Goal: Task Accomplishment & Management: Use online tool/utility

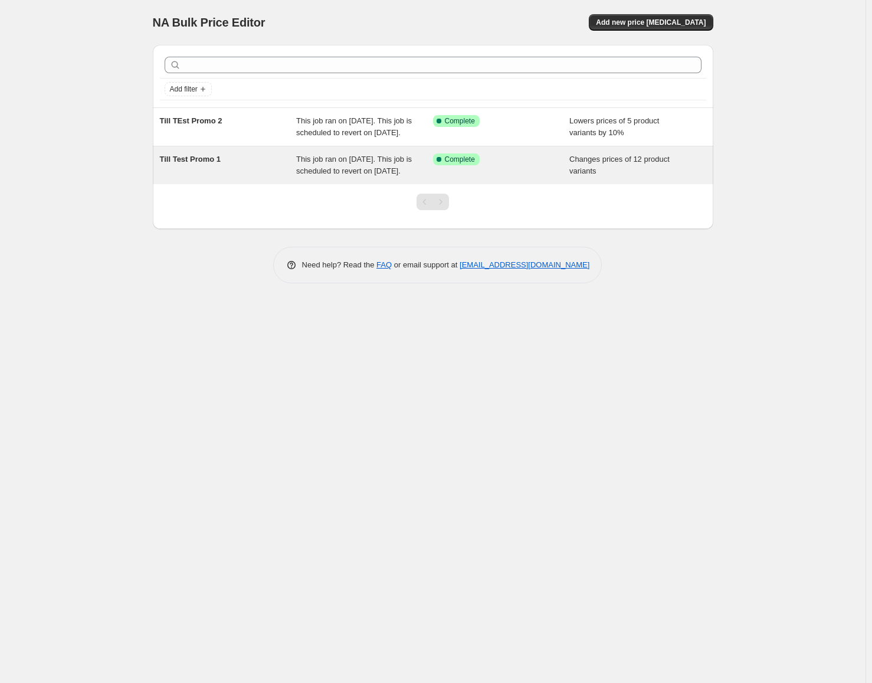
click at [194, 163] on span "Till Test Promo 1" at bounding box center [190, 159] width 61 height 9
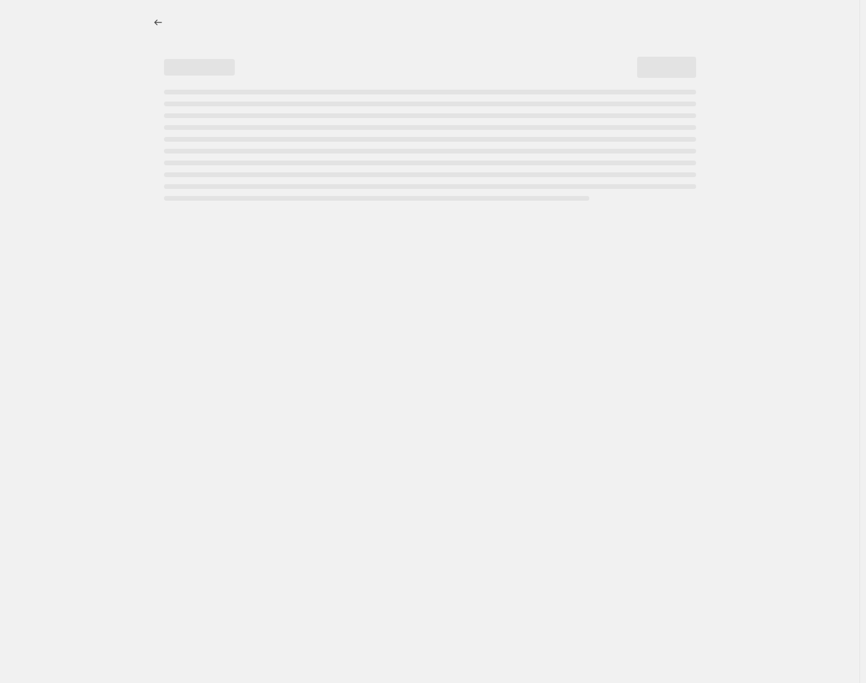
select select "collection"
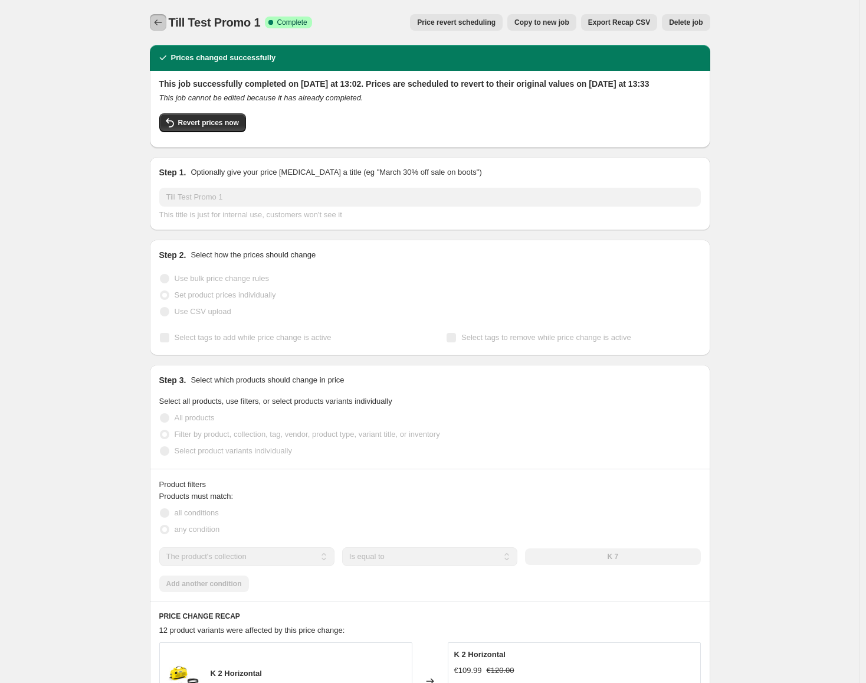
click at [166, 21] on button "Price change jobs" at bounding box center [158, 22] width 17 height 17
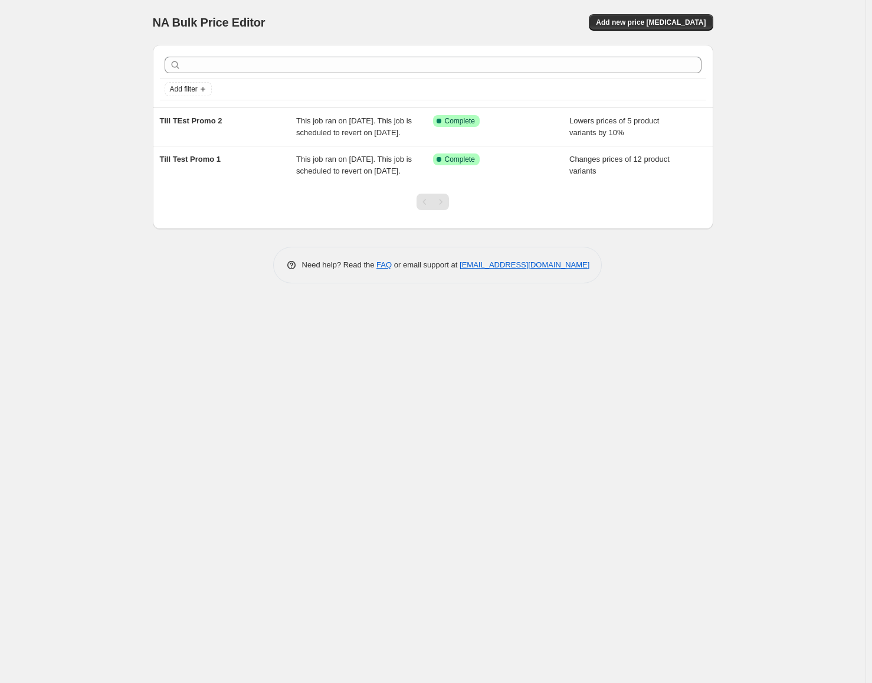
click at [662, 31] on div "NA Bulk Price Editor. This page is ready NA Bulk Price Editor Add new price cha…" at bounding box center [433, 22] width 561 height 45
click at [658, 18] on span "Add new price [MEDICAL_DATA]" at bounding box center [651, 22] width 110 height 9
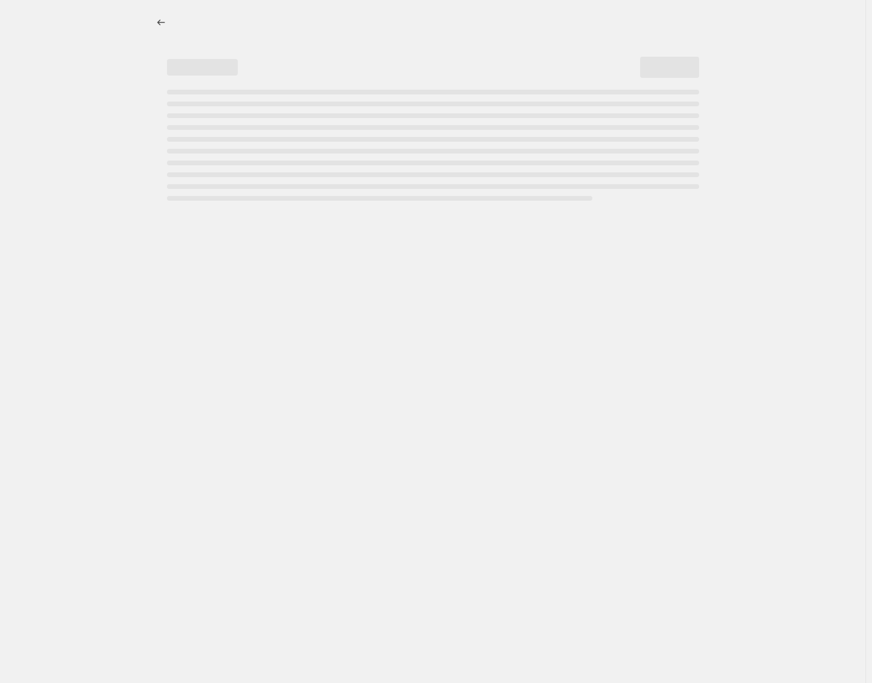
select select "percentage"
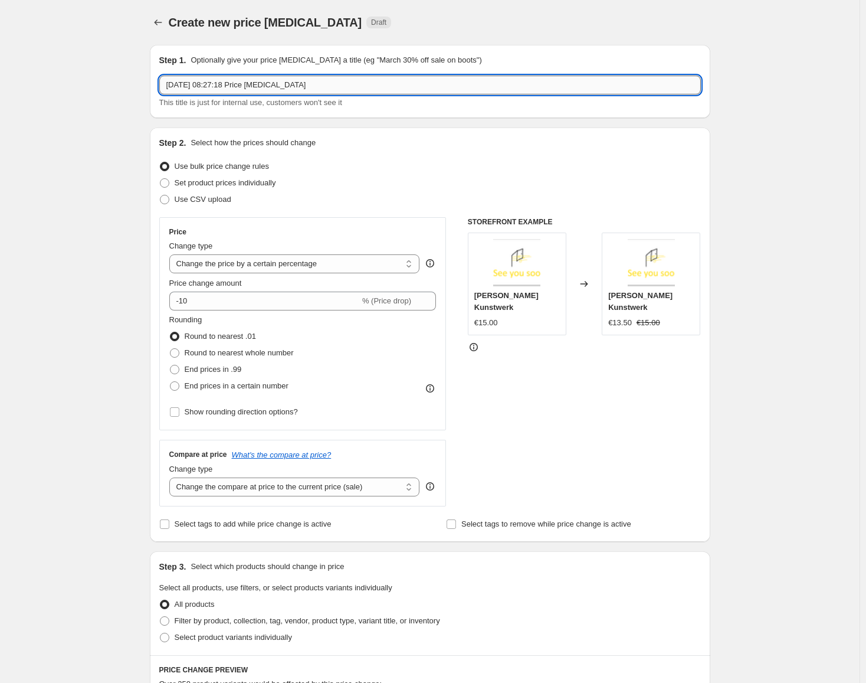
click at [331, 85] on input "20. Aug. 2025, 08:27:18 Price change job" at bounding box center [430, 85] width 542 height 19
click at [265, 81] on input "20. Aug. 2025, 08:27:18 Price change job" at bounding box center [430, 85] width 542 height 19
drag, startPoint x: 305, startPoint y: 86, endPoint x: 315, endPoint y: 86, distance: 10.6
click at [309, 86] on input "20. Aug. 2025, 08:27:18 Price change job" at bounding box center [430, 85] width 542 height 19
click at [358, 90] on input "20. Aug. 2025, 08:27:18 Price change job" at bounding box center [430, 85] width 542 height 19
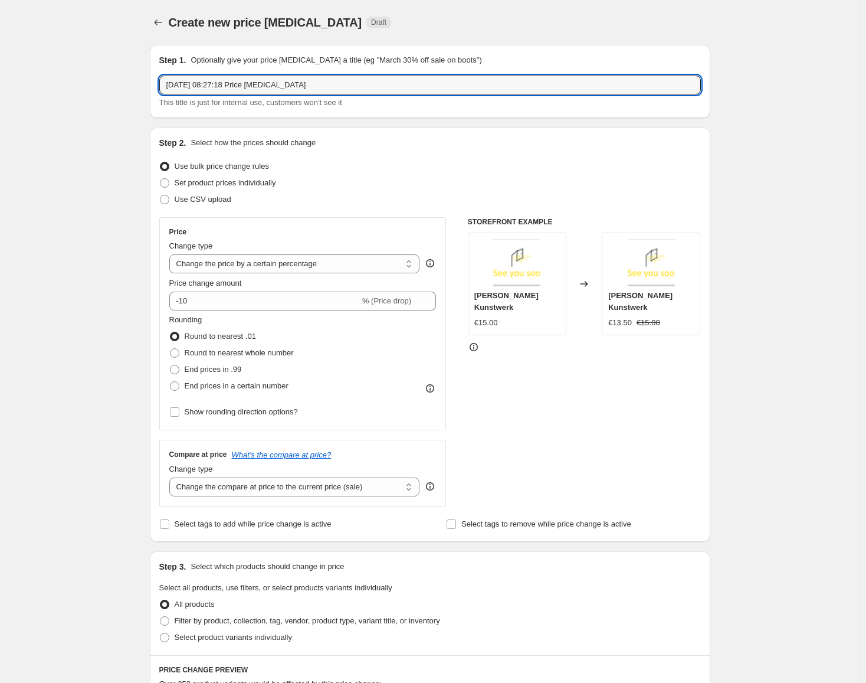
drag, startPoint x: 370, startPoint y: 89, endPoint x: 28, endPoint y: 67, distance: 343.0
click at [28, 67] on div "Create new price change job. This page is ready Create new price change job Dra…" at bounding box center [430, 590] width 860 height 1180
type input "b"
type input "Black Week 2025 (Test by [PERSON_NAME])"
click at [168, 181] on span at bounding box center [164, 182] width 9 height 9
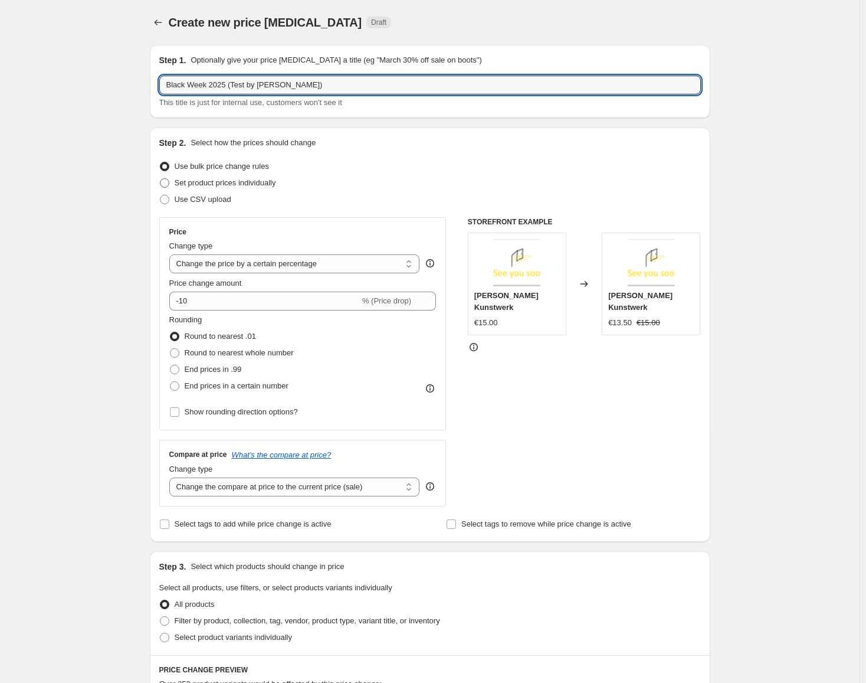
click at [161, 179] on input "Set product prices individually" at bounding box center [160, 178] width 1 height 1
radio input "true"
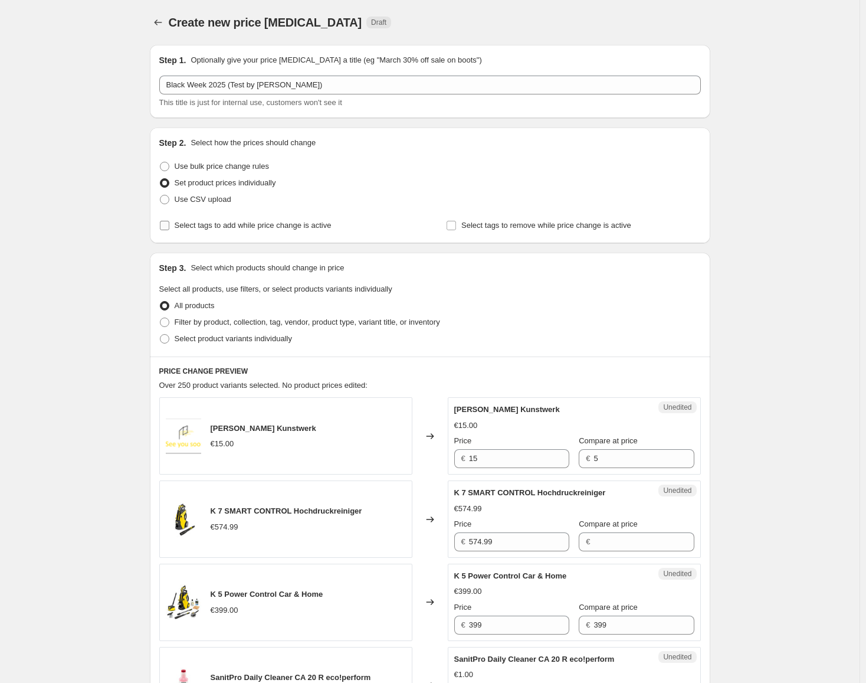
click at [169, 221] on input "Select tags to add while price change is active" at bounding box center [164, 225] width 9 height 9
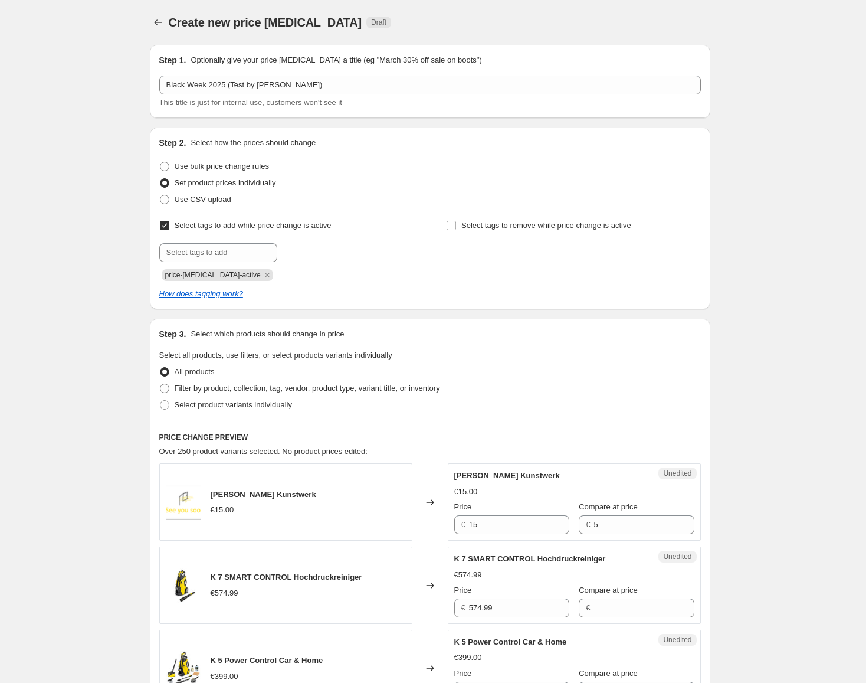
click at [169, 223] on input "Select tags to add while price change is active" at bounding box center [164, 225] width 9 height 9
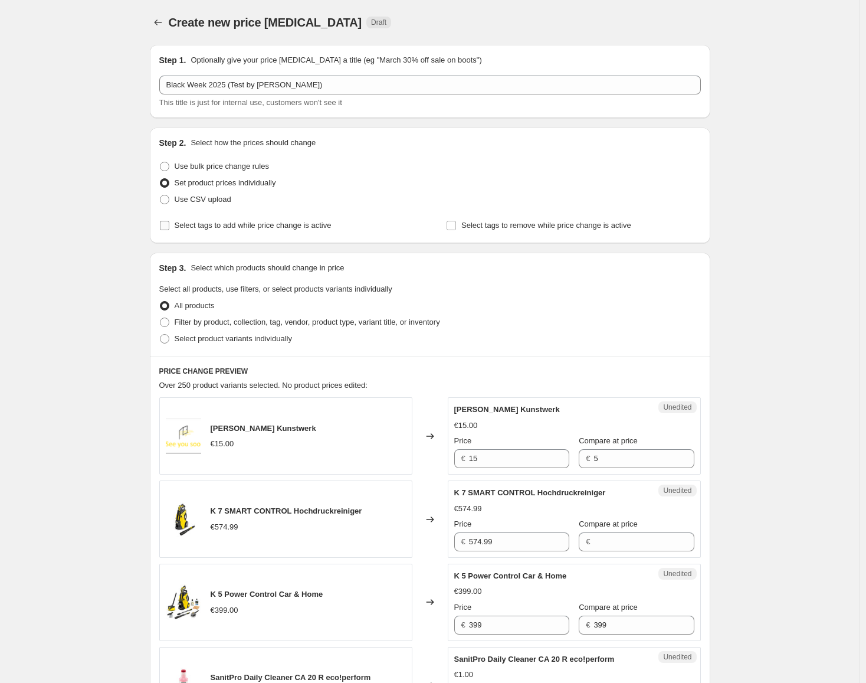
click at [169, 224] on input "Select tags to add while price change is active" at bounding box center [164, 225] width 9 height 9
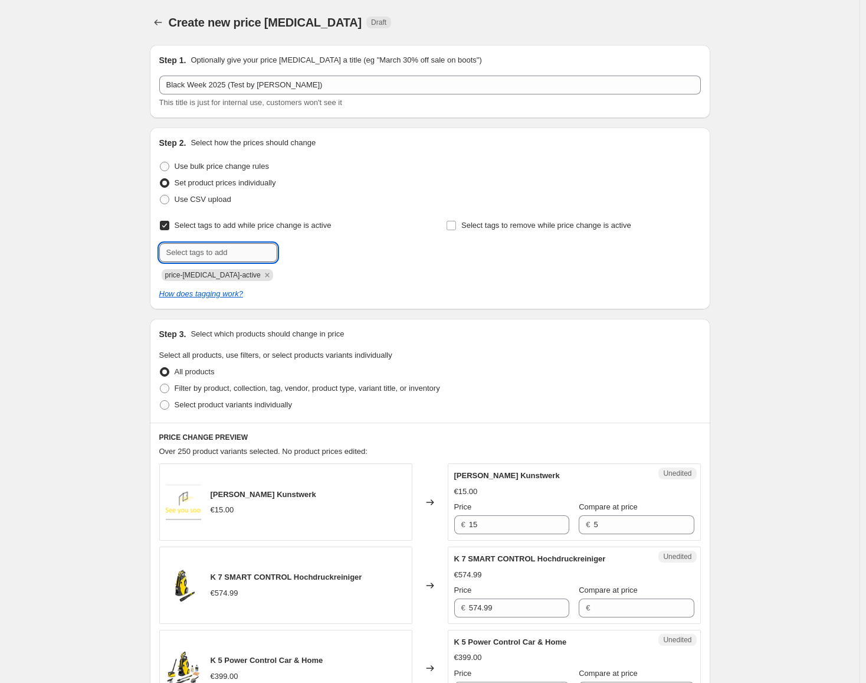
click at [234, 254] on input "text" at bounding box center [218, 252] width 118 height 19
click at [369, 251] on div at bounding box center [286, 252] width 254 height 19
click at [169, 224] on input "Select tags to add while price change is active" at bounding box center [164, 225] width 9 height 9
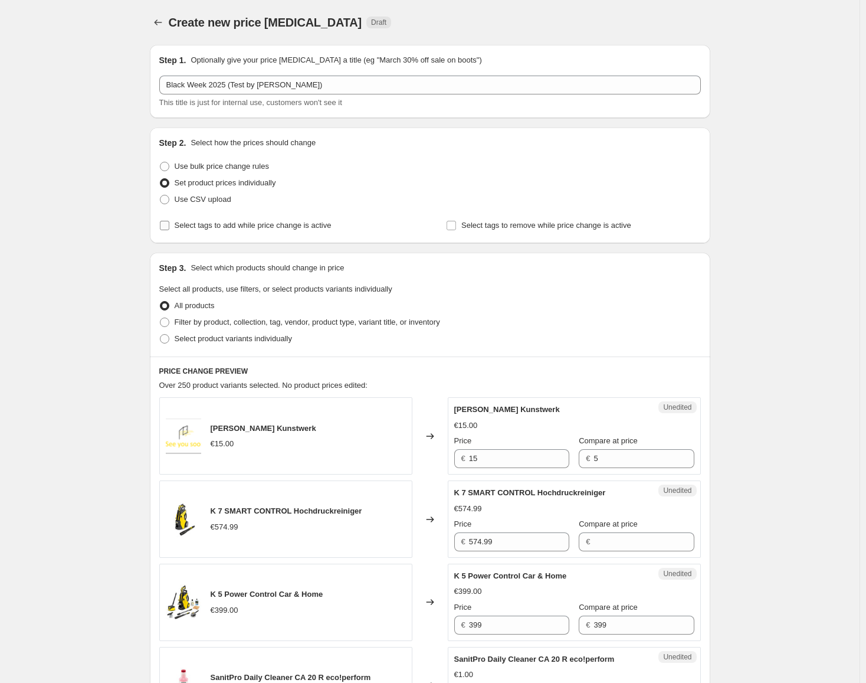
click at [169, 224] on input "Select tags to add while price change is active" at bounding box center [164, 225] width 9 height 9
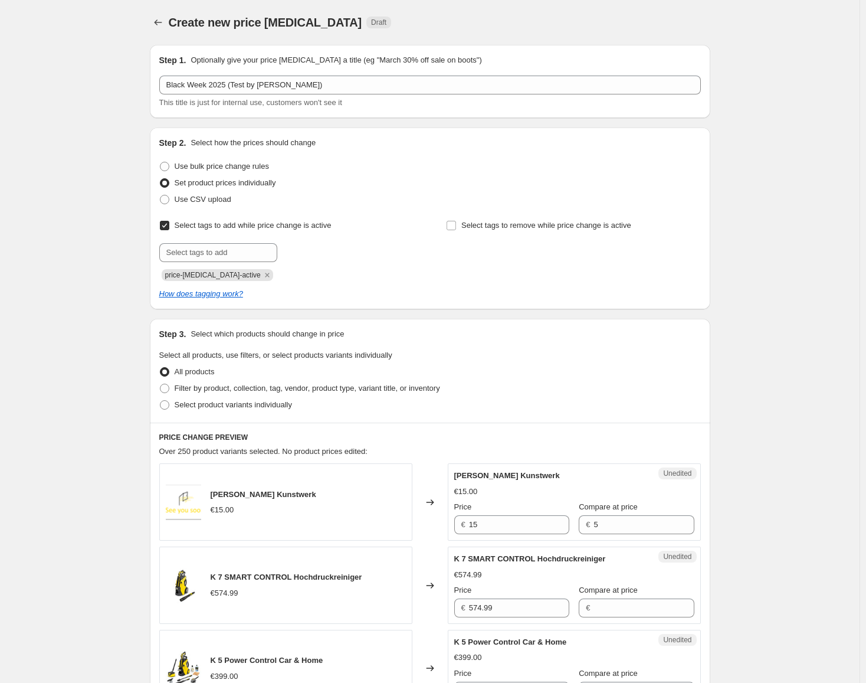
click at [169, 224] on input "Select tags to add while price change is active" at bounding box center [164, 225] width 9 height 9
checkbox input "false"
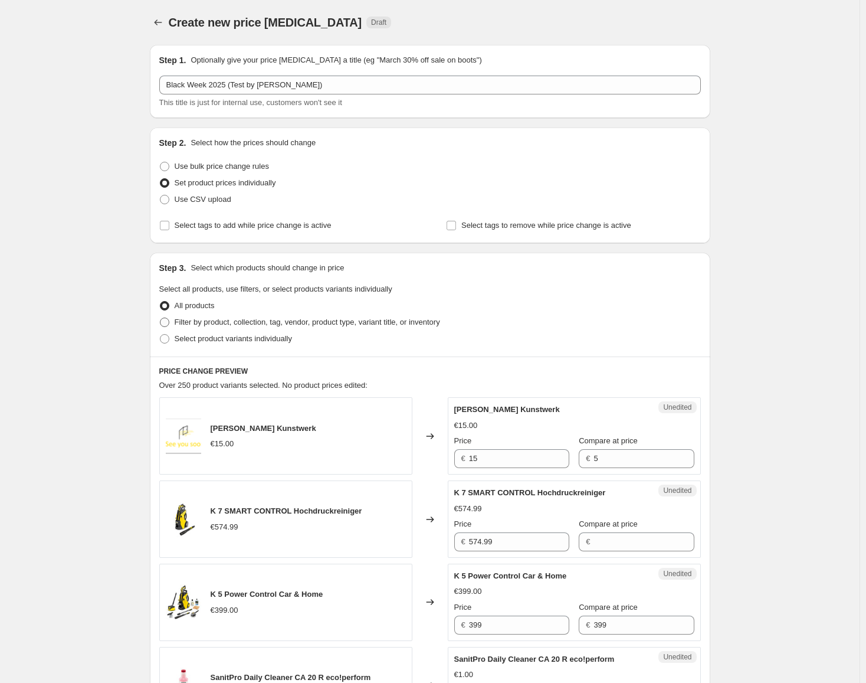
click at [169, 323] on span at bounding box center [164, 322] width 9 height 9
click at [161, 318] on input "Filter by product, collection, tag, vendor, product type, variant title, or inv…" at bounding box center [160, 318] width 1 height 1
radio input "true"
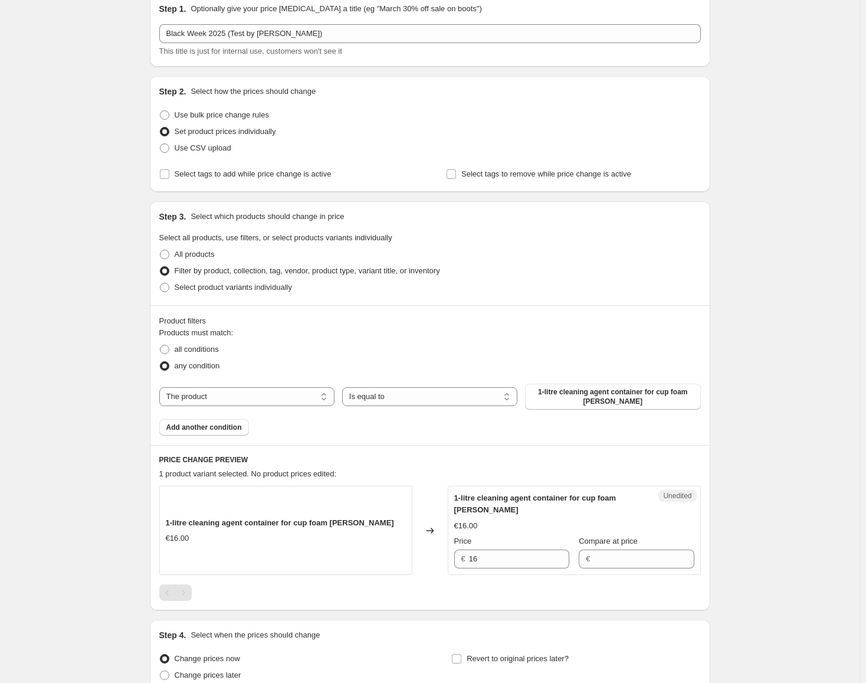
scroll to position [118, 0]
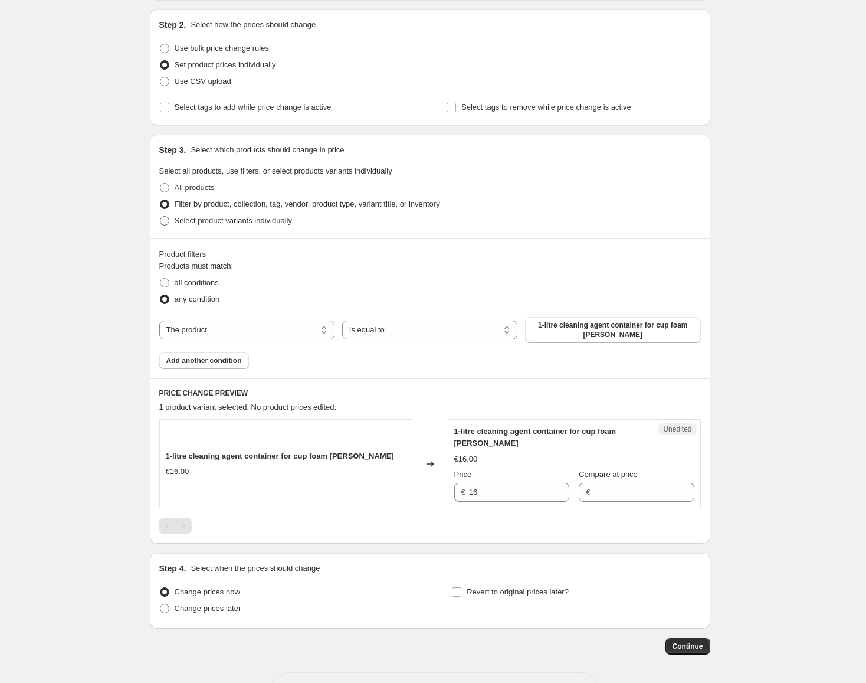
click at [173, 222] on label "Select product variants individually" at bounding box center [225, 220] width 133 height 17
click at [161, 217] on input "Select product variants individually" at bounding box center [160, 216] width 1 height 1
radio input "true"
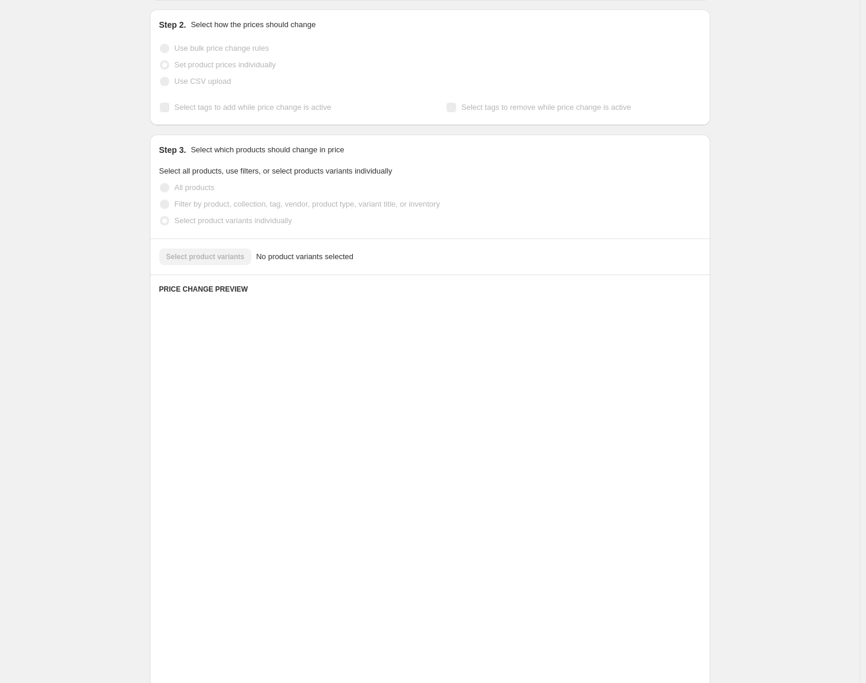
scroll to position [0, 0]
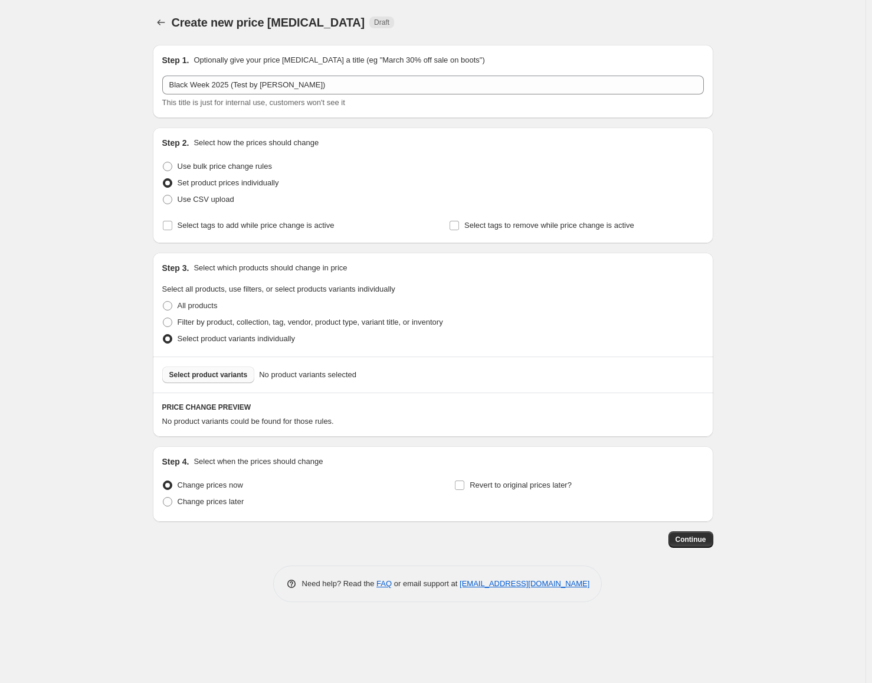
click at [227, 375] on span "Select product variants" at bounding box center [208, 374] width 78 height 9
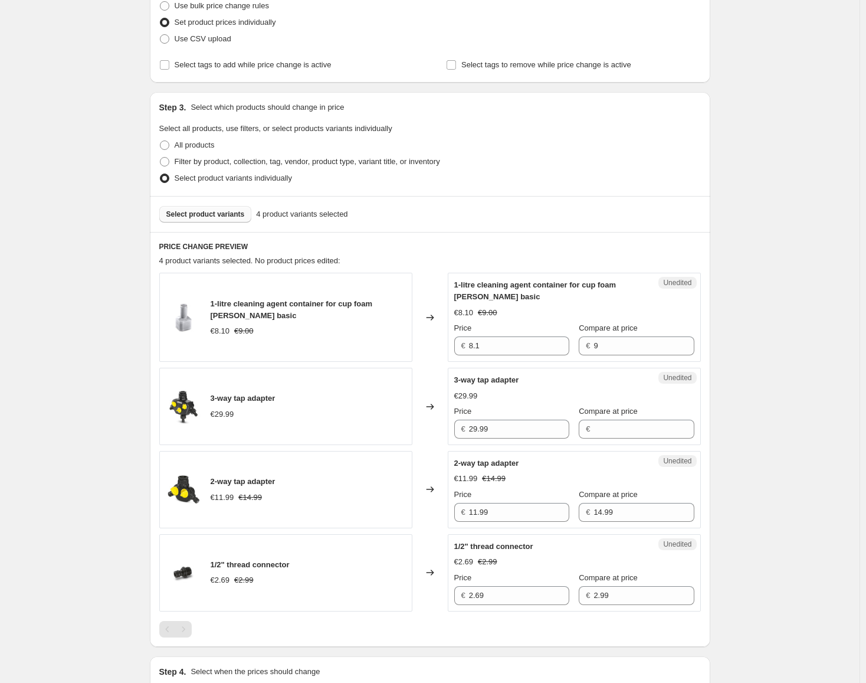
scroll to position [177, 0]
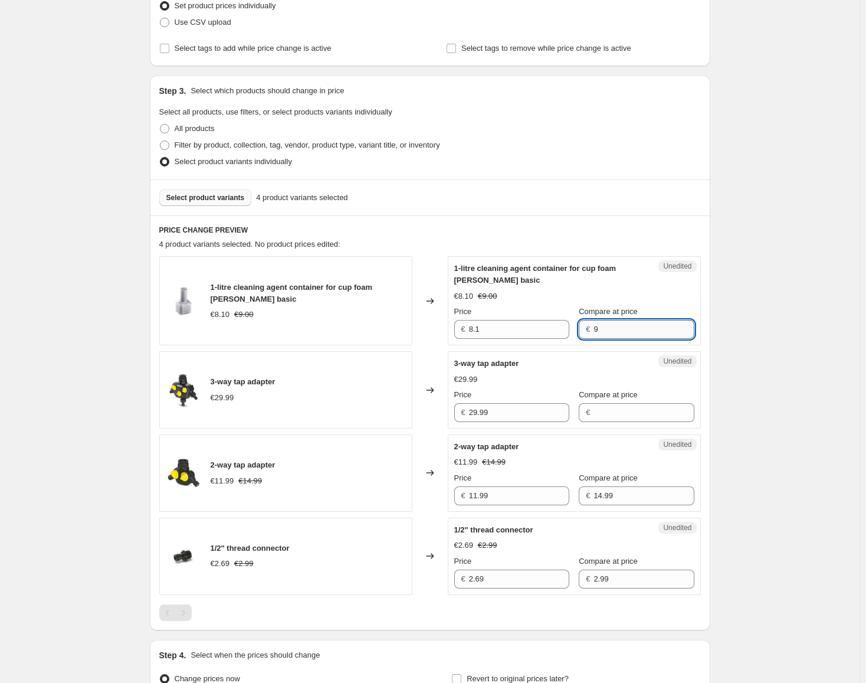
click at [610, 331] on input "9" at bounding box center [644, 329] width 100 height 19
click at [507, 328] on input "8.1" at bounding box center [519, 329] width 100 height 19
drag, startPoint x: 509, startPoint y: 331, endPoint x: 407, endPoint y: 322, distance: 103.1
click at [407, 322] on div "1-litre cleaning agent container for cup foam lance basic €8.10 €9.00 Changed t…" at bounding box center [430, 300] width 542 height 89
type input "7"
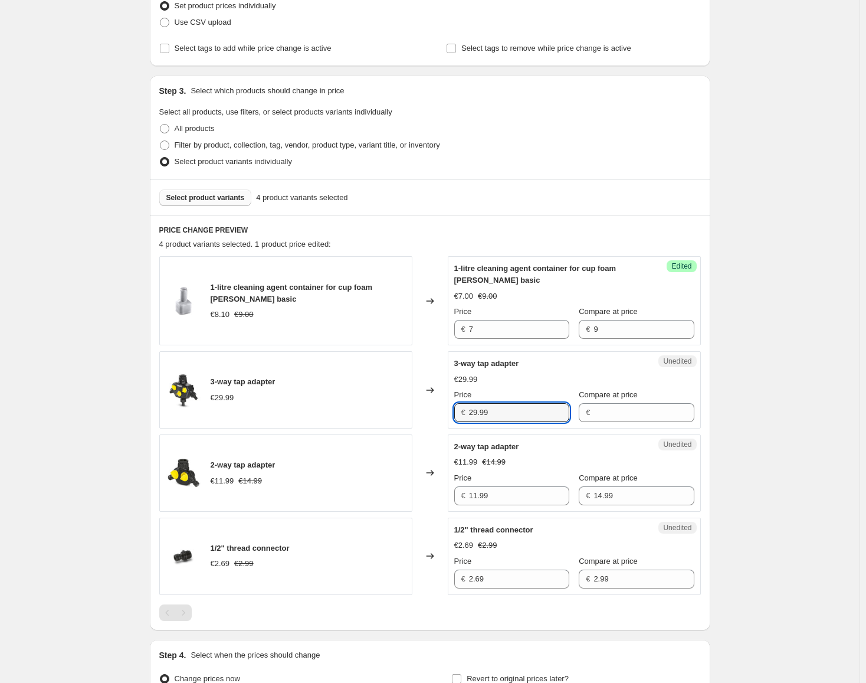
drag, startPoint x: 499, startPoint y: 409, endPoint x: 448, endPoint y: 413, distance: 50.9
click at [448, 395] on div "3-way tap adapter €29.99 Changed to Unedited 3-way tap adapter €29.99 Price € 2…" at bounding box center [430, 389] width 542 height 77
click at [501, 395] on div "Price" at bounding box center [511, 478] width 115 height 12
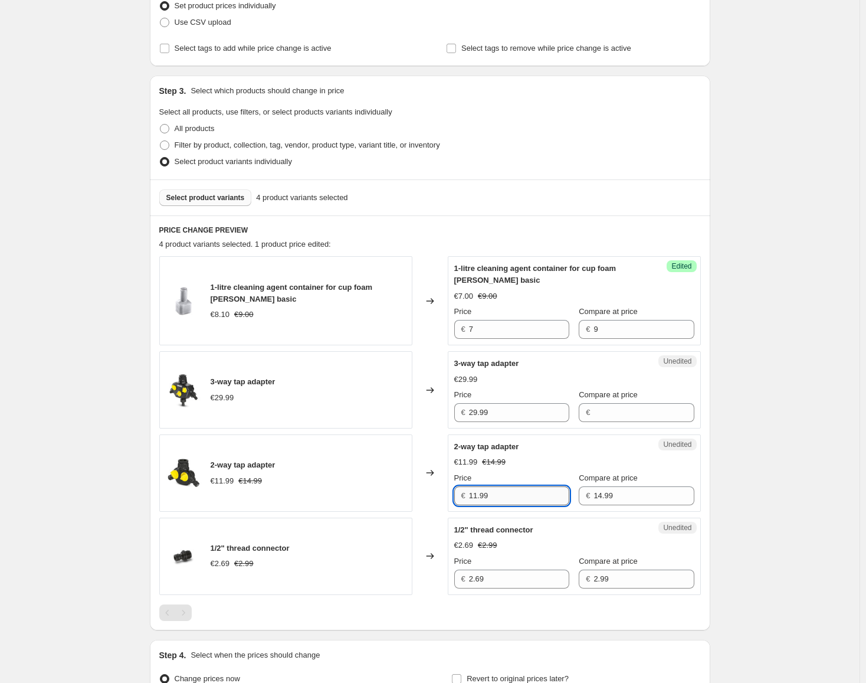
click at [501, 395] on input "11.99" at bounding box center [519, 495] width 100 height 19
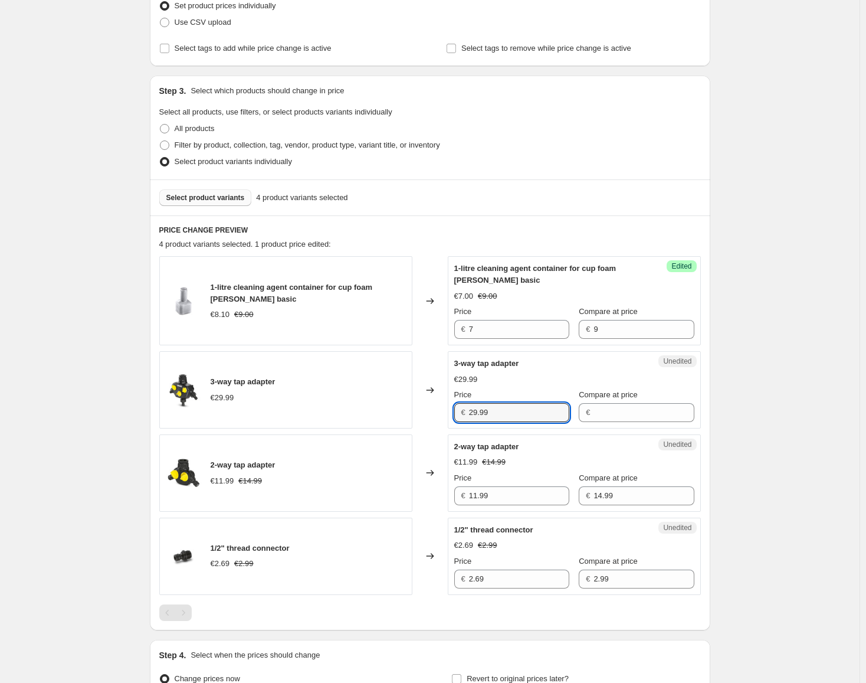
drag, startPoint x: 513, startPoint y: 413, endPoint x: 447, endPoint y: 407, distance: 67.0
click at [447, 395] on div "3-way tap adapter €29.99 Changed to Unedited 3-way tap adapter €29.99 Price € 2…" at bounding box center [430, 389] width 542 height 77
click at [594, 395] on input "Compare at price" at bounding box center [644, 412] width 100 height 19
drag, startPoint x: 505, startPoint y: 417, endPoint x: 441, endPoint y: 408, distance: 64.9
click at [441, 395] on div "3-way tap adapter €29.99 Changed to Unedited 3-way tap adapter €29.99 Price € 2…" at bounding box center [430, 389] width 542 height 77
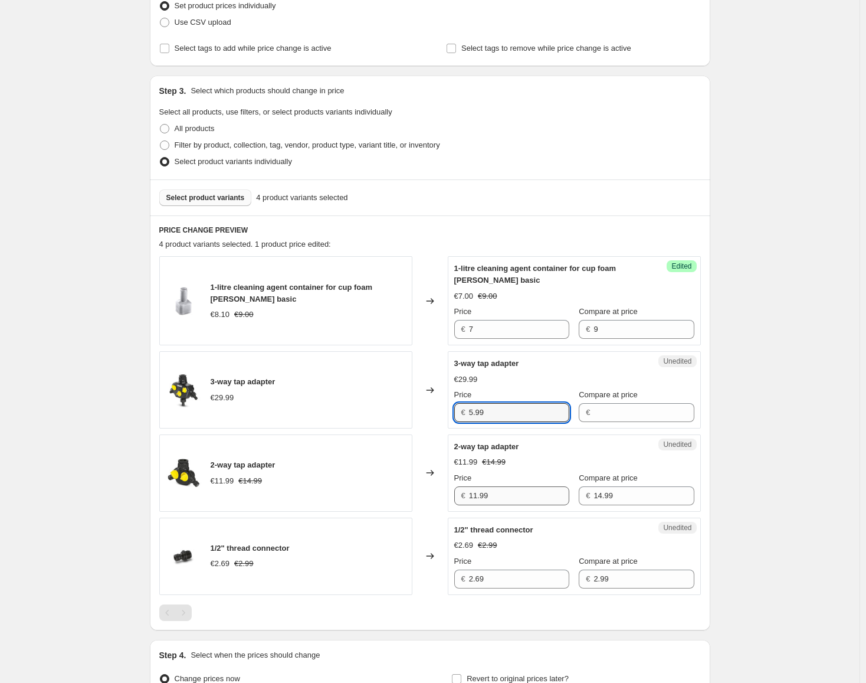
type input "5.99"
click at [534, 395] on input "11.99" at bounding box center [519, 495] width 100 height 19
click at [560, 395] on input "5.99" at bounding box center [519, 412] width 100 height 19
click at [633, 395] on input "Compare at price" at bounding box center [644, 412] width 100 height 19
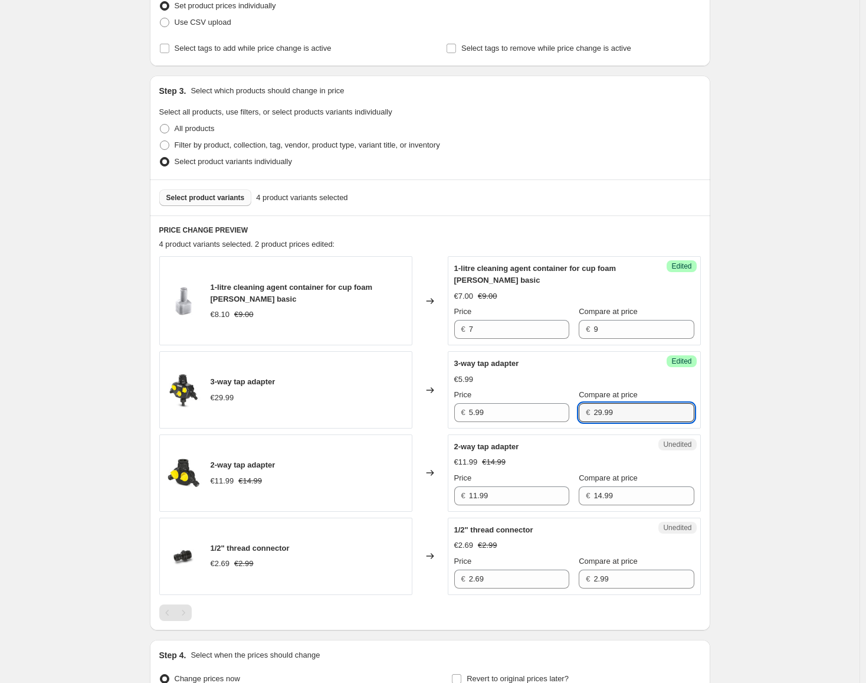
type input "29.99"
click at [750, 395] on div "Create new price change job. This page is ready Create new price change job Dra…" at bounding box center [430, 318] width 860 height 990
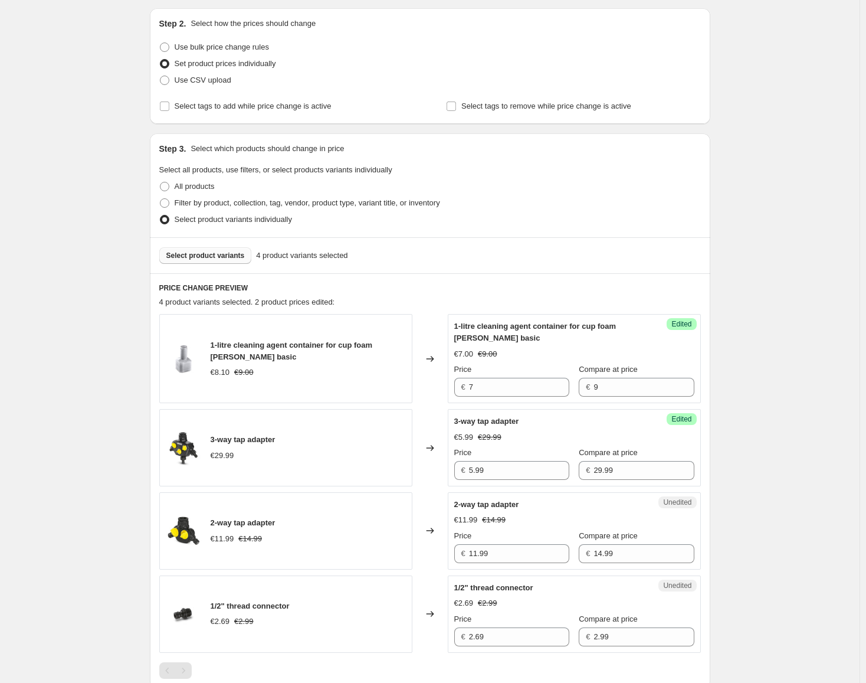
scroll to position [118, 0]
click at [227, 256] on span "Select product variants" at bounding box center [205, 256] width 78 height 9
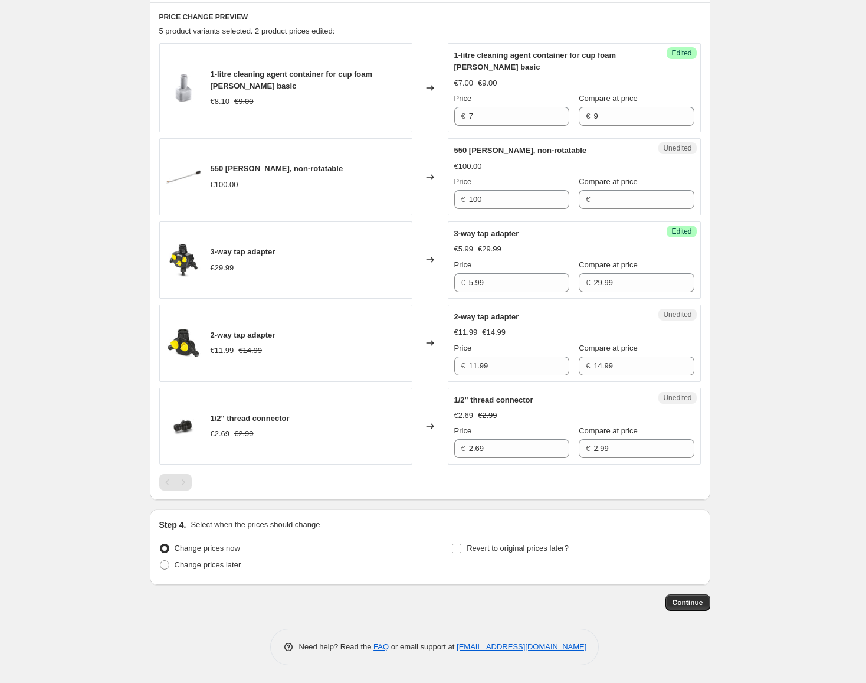
scroll to position [331, 0]
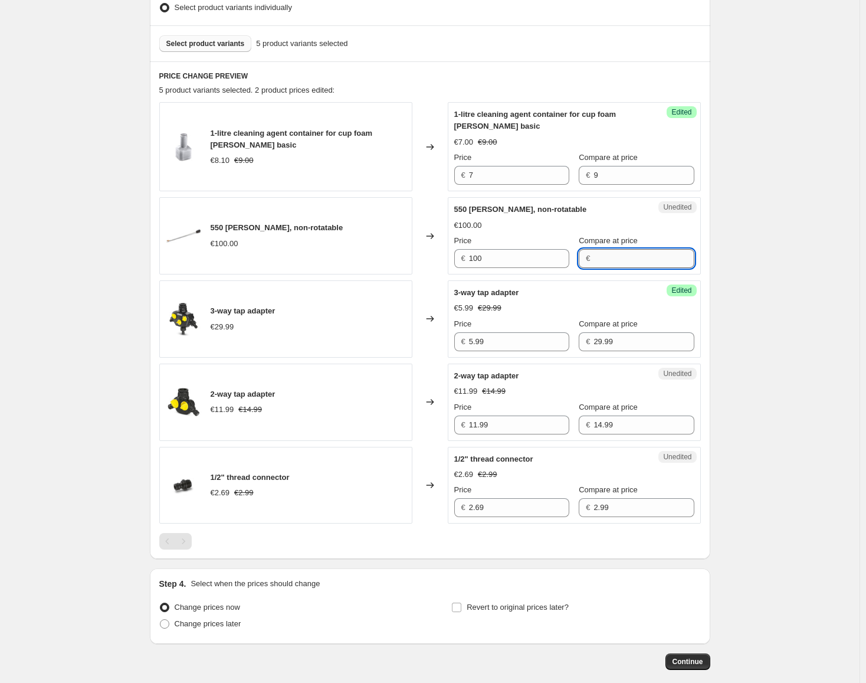
click at [603, 256] on input "Compare at price" at bounding box center [644, 258] width 100 height 19
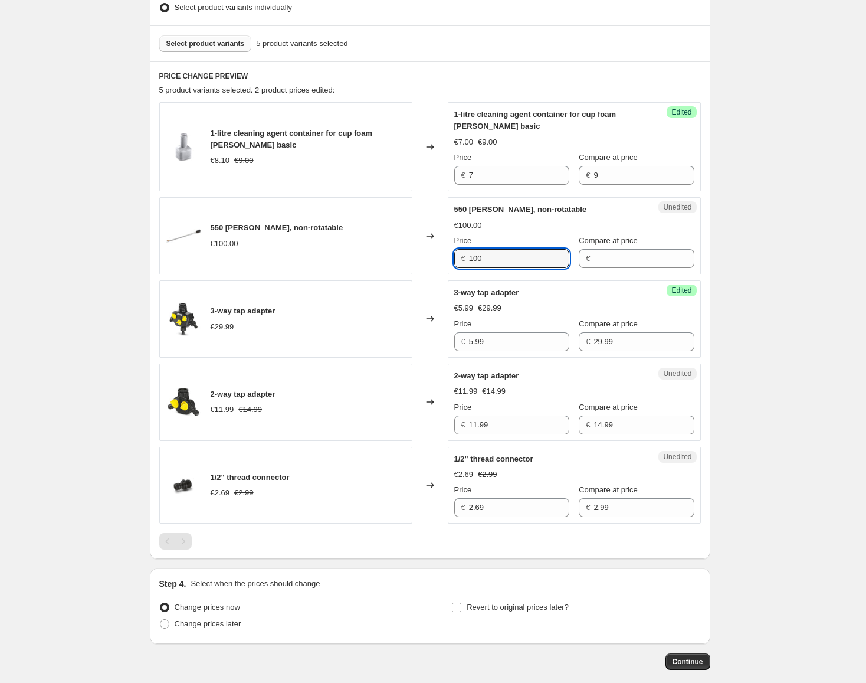
drag, startPoint x: 501, startPoint y: 258, endPoint x: 433, endPoint y: 254, distance: 68.0
click at [433, 254] on div "550 mm lance, non-rotatable €100.00 Changed to Unedited 550 mm lance, non-rotat…" at bounding box center [430, 235] width 542 height 77
type input "50"
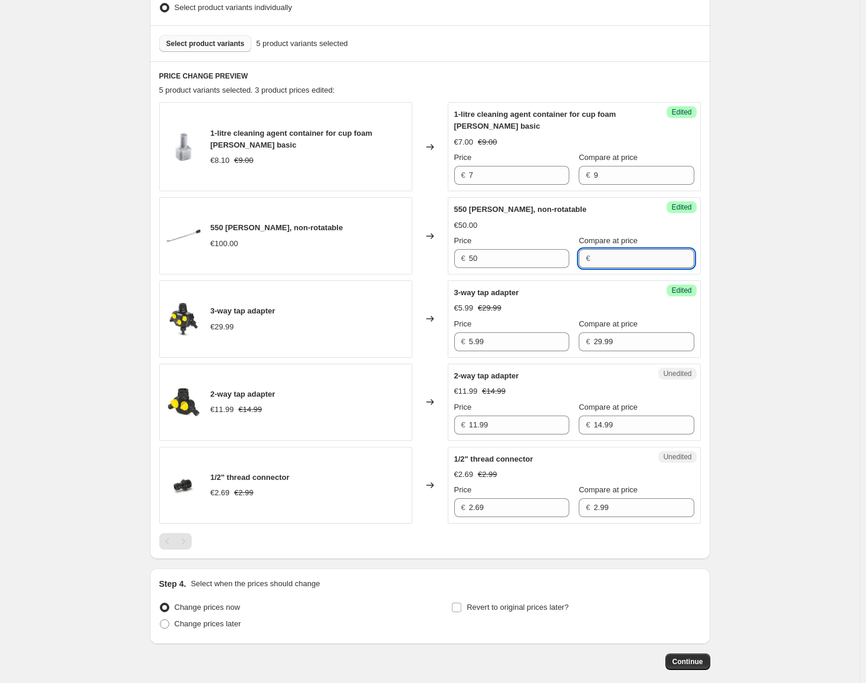
click at [613, 253] on input "Compare at price" at bounding box center [644, 258] width 100 height 19
click at [708, 257] on div "PRICE CHANGE PREVIEW 5 product variants selected. 3 product prices edited: 1-li…" at bounding box center [430, 310] width 561 height 498
click at [643, 260] on input "Compare at price" at bounding box center [644, 258] width 100 height 19
type input "100"
click at [709, 269] on div "PRICE CHANGE PREVIEW 5 product variants selected. 3 product prices edited: 1-li…" at bounding box center [430, 310] width 561 height 498
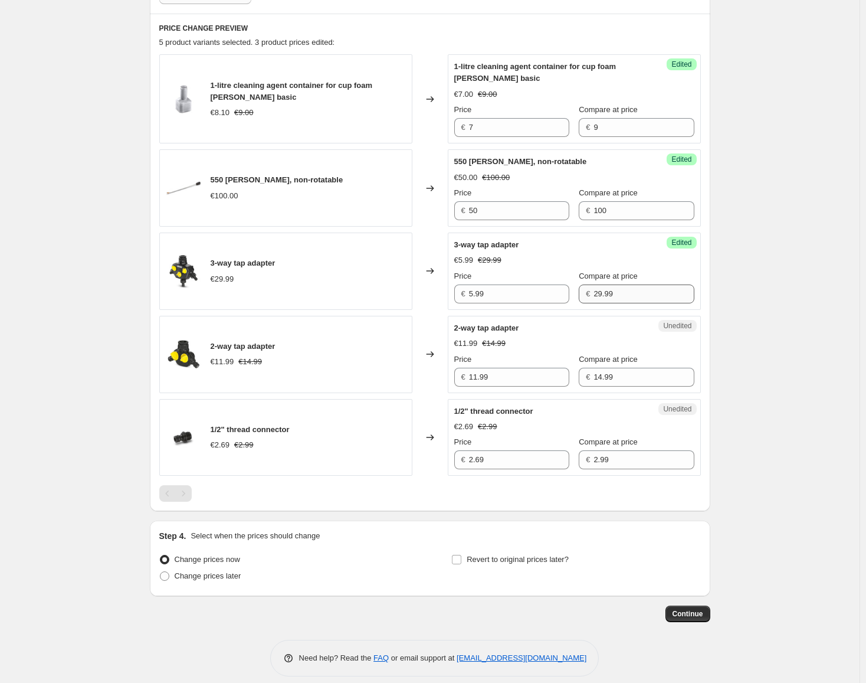
scroll to position [390, 0]
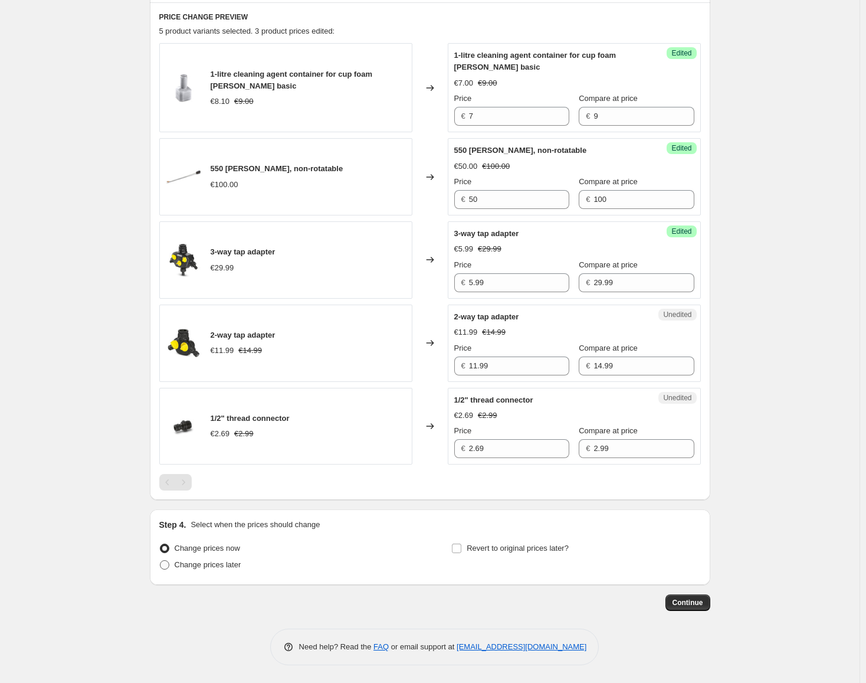
click at [168, 395] on span at bounding box center [164, 564] width 9 height 9
click at [161, 395] on input "Change prices later" at bounding box center [160, 560] width 1 height 1
radio input "true"
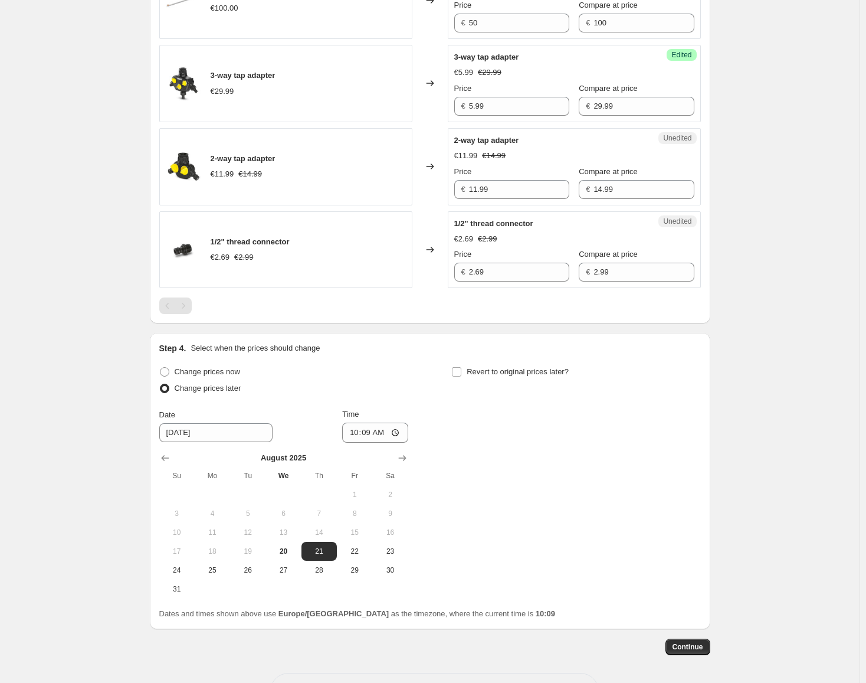
scroll to position [567, 0]
click at [459, 371] on input "Revert to original prices later?" at bounding box center [456, 371] width 9 height 9
checkbox input "true"
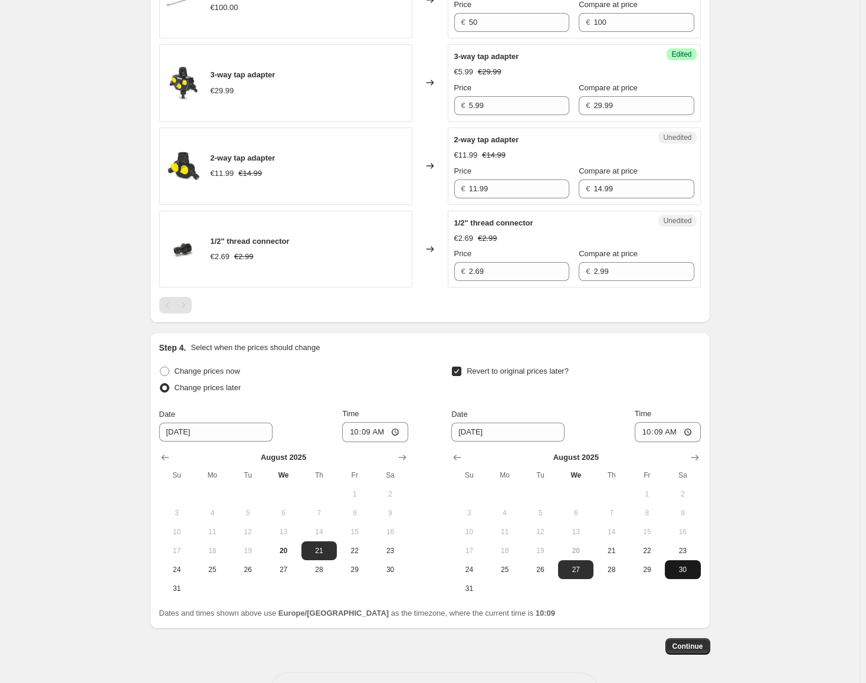
click at [686, 395] on span "30" at bounding box center [683, 569] width 26 height 9
type input "8/30/2025"
click at [377, 395] on input "10:09" at bounding box center [375, 432] width 66 height 20
click at [398, 395] on input "10:09" at bounding box center [375, 432] width 66 height 20
type input "10:00"
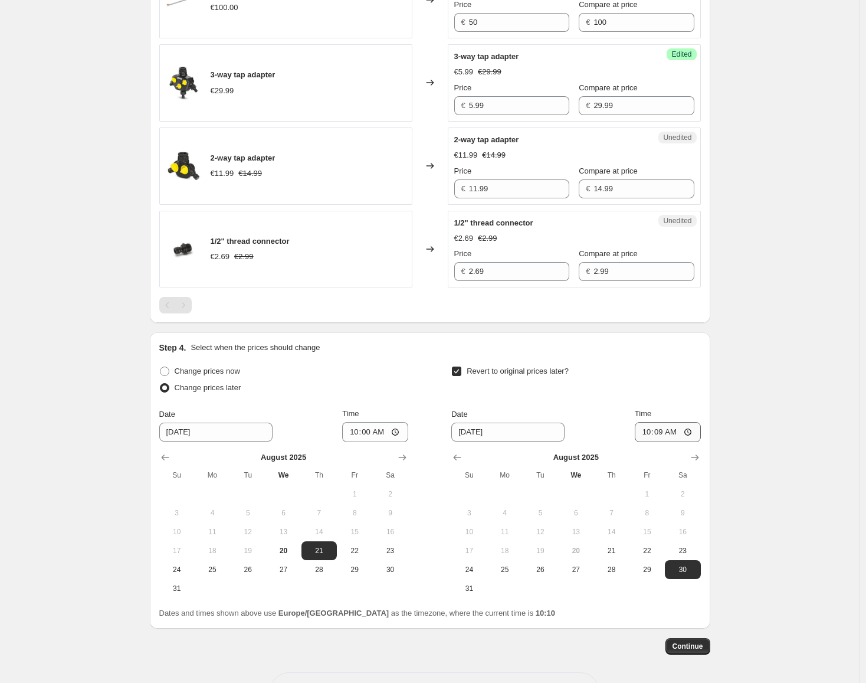
click at [701, 395] on div "Date 8/30/2025 Time 10:09 August 2025 Su Mo Tu We Th Fr Sa 1 2 3 4 5 6 7 8 9 10…" at bounding box center [576, 503] width 249 height 190
click at [672, 395] on input "10:09" at bounding box center [668, 432] width 66 height 20
click at [662, 395] on input "10:09" at bounding box center [668, 432] width 66 height 20
click at [681, 395] on input "10:09" at bounding box center [668, 432] width 66 height 20
click at [672, 395] on input "10:09" at bounding box center [668, 432] width 66 height 20
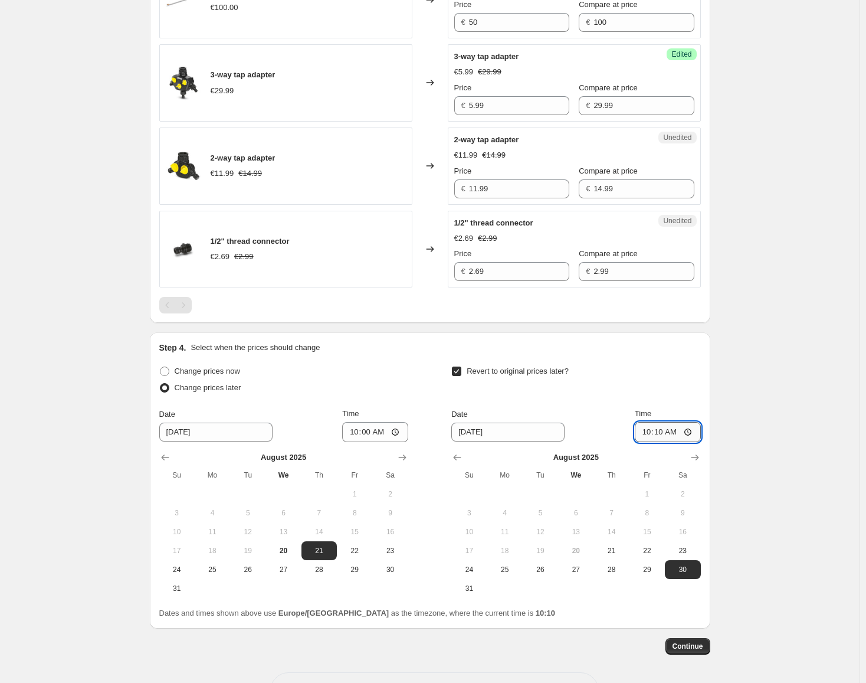
type input "10:00"
click at [745, 395] on div "Create new price change job. This page is ready Create new price change job Dra…" at bounding box center [430, 80] width 860 height 1294
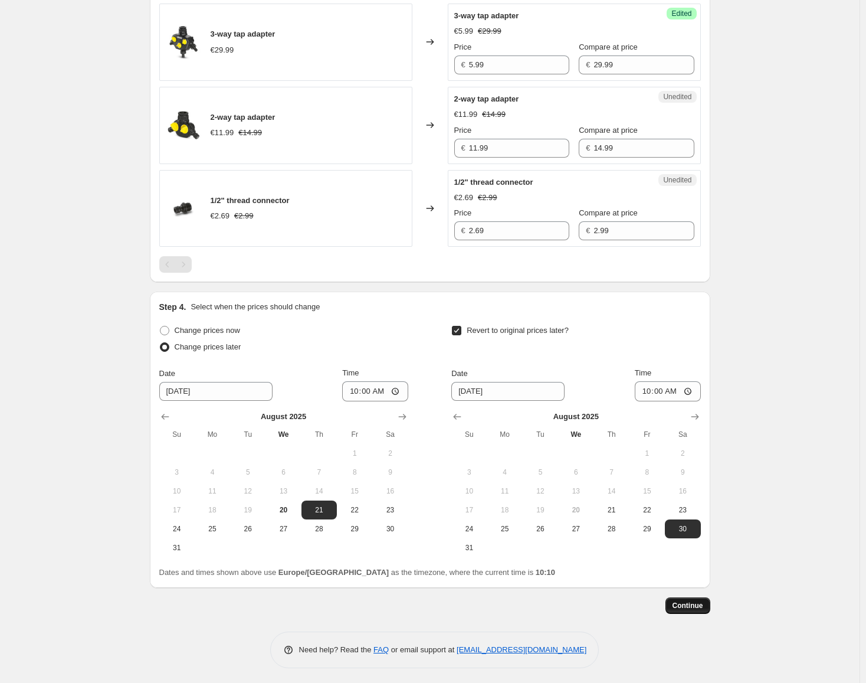
scroll to position [611, 0]
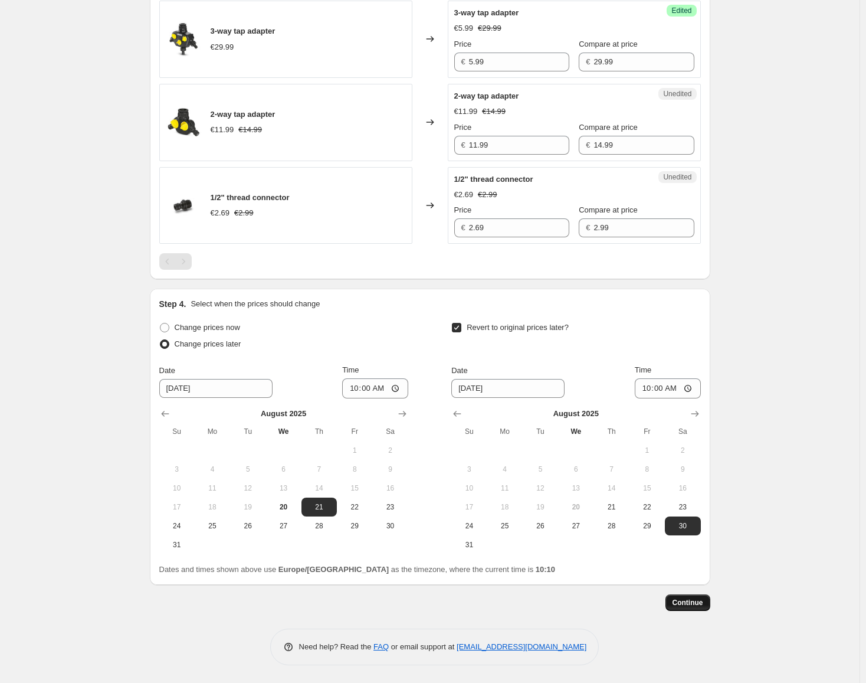
click at [702, 395] on span "Continue" at bounding box center [688, 602] width 31 height 9
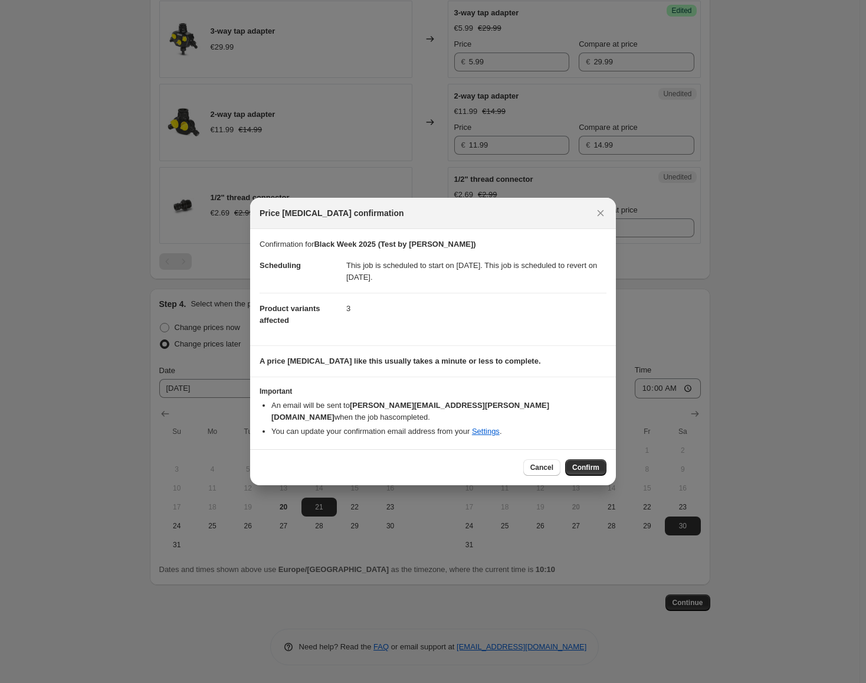
click at [659, 356] on div at bounding box center [433, 341] width 866 height 683
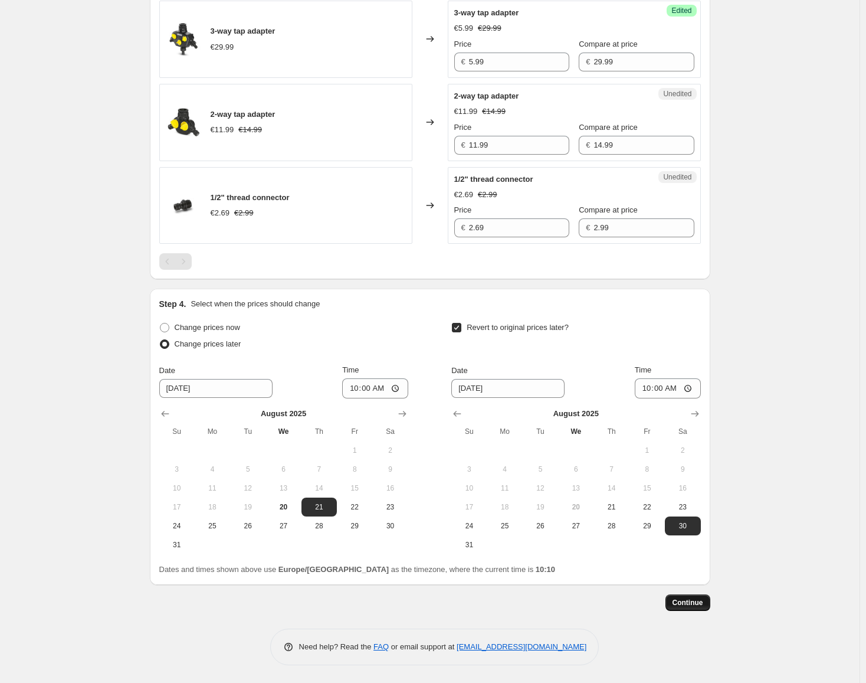
click at [691, 395] on span "Continue" at bounding box center [688, 602] width 31 height 9
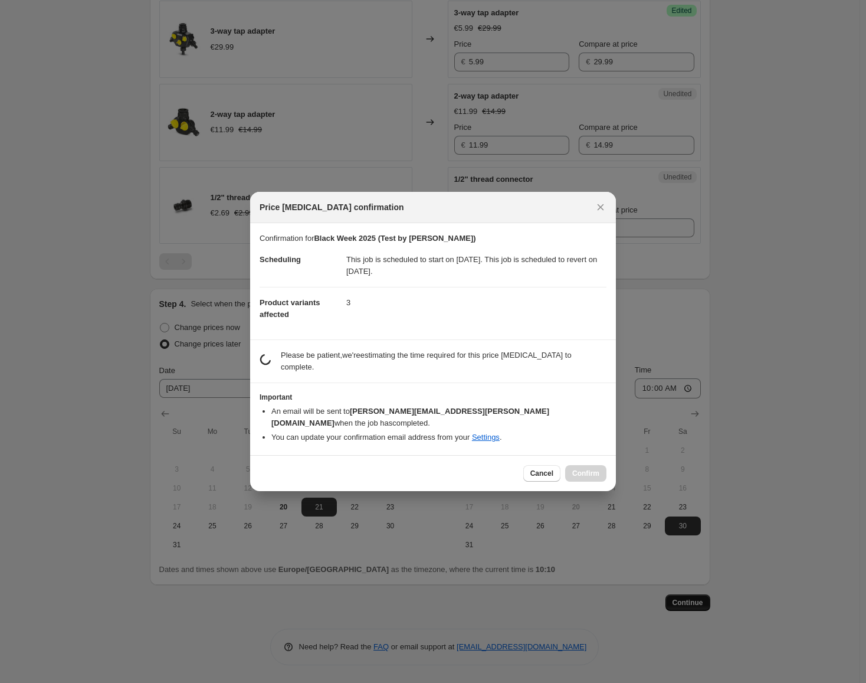
scroll to position [0, 0]
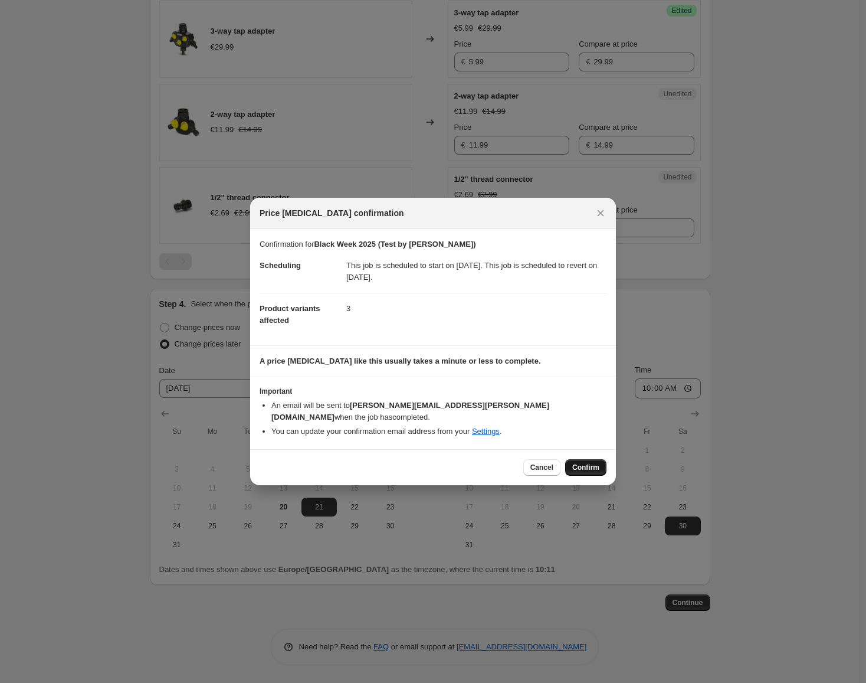
click at [596, 395] on span "Confirm" at bounding box center [586, 467] width 27 height 9
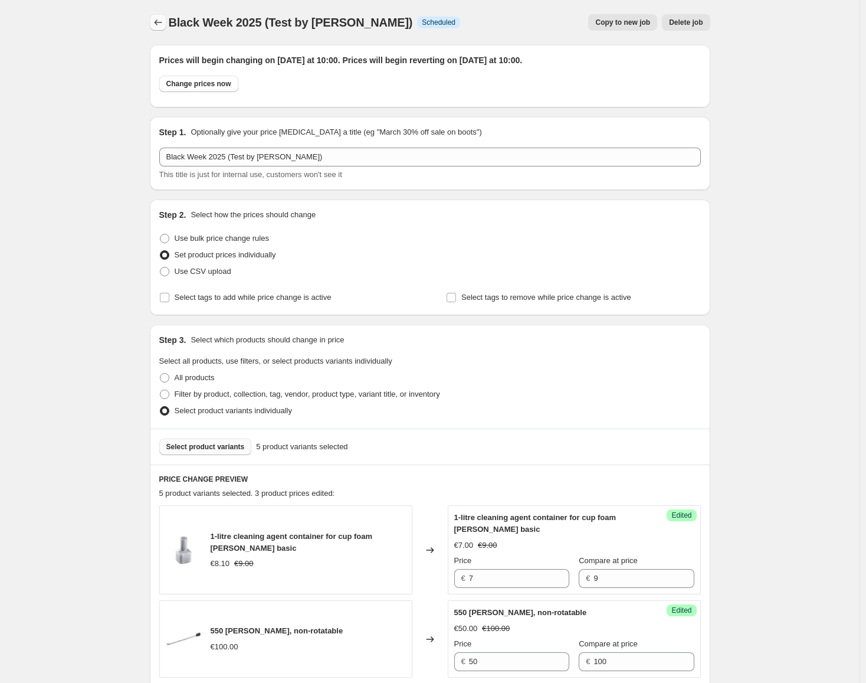
click at [154, 18] on button "Price change jobs" at bounding box center [158, 22] width 17 height 17
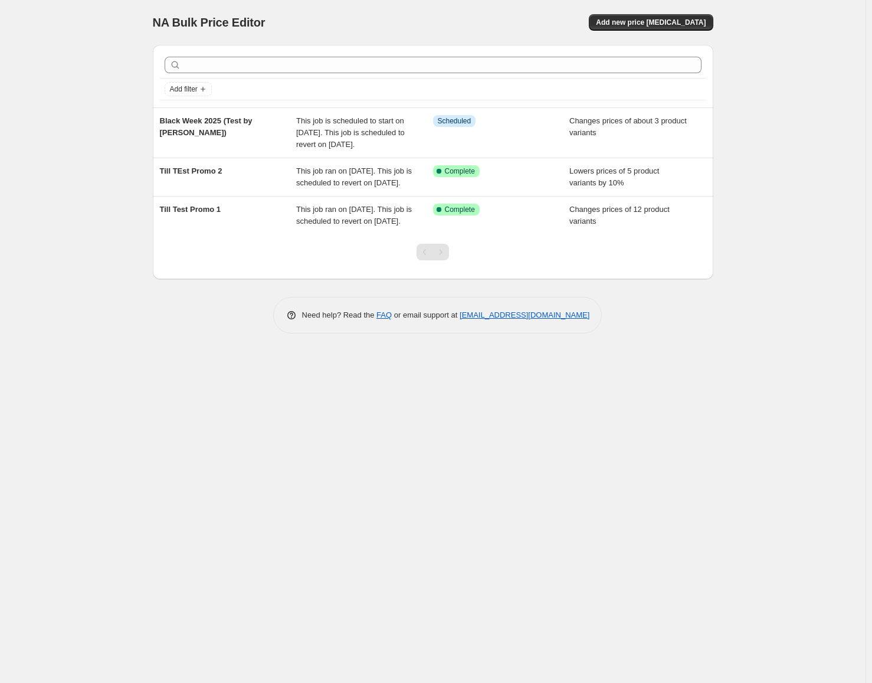
click at [104, 260] on div "NA Bulk Price Editor. This page is ready NA Bulk Price Editor Add new price cha…" at bounding box center [433, 341] width 866 height 683
